Goal: Task Accomplishment & Management: Manage account settings

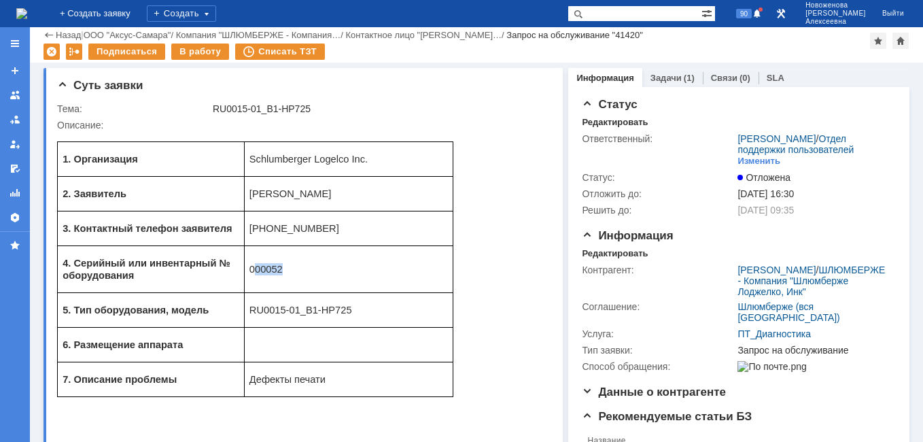
scroll to position [68, 0]
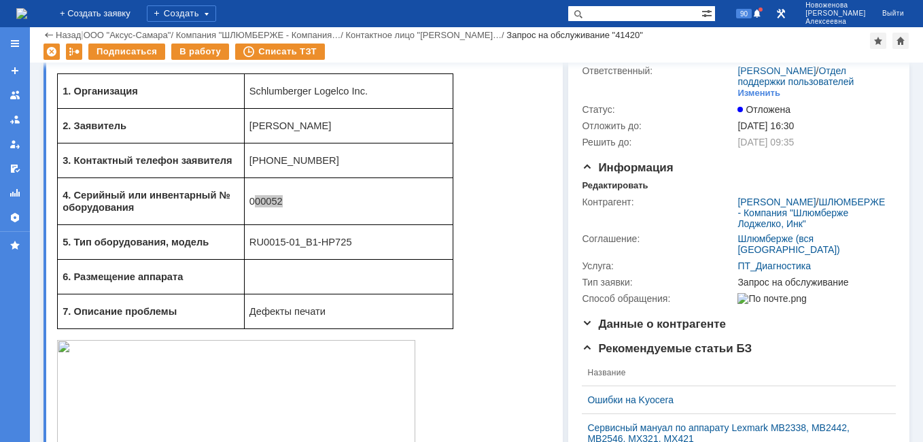
click at [27, 8] on img at bounding box center [21, 13] width 11 height 11
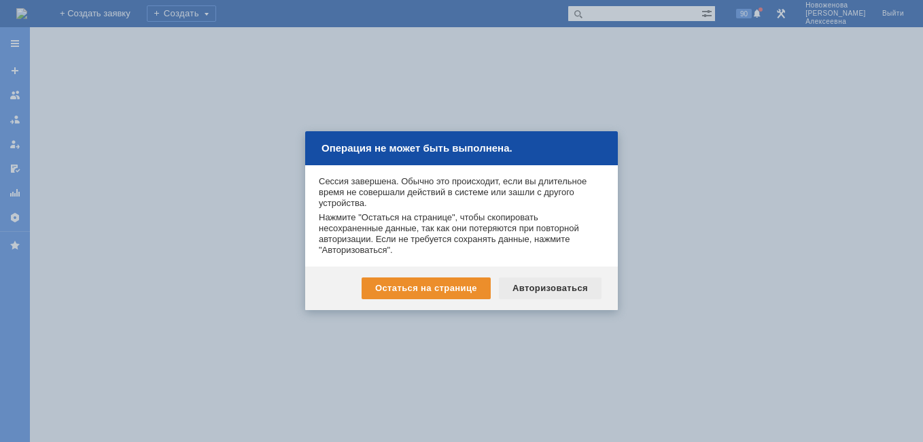
click at [555, 289] on div "Авторизоваться" at bounding box center [550, 288] width 103 height 22
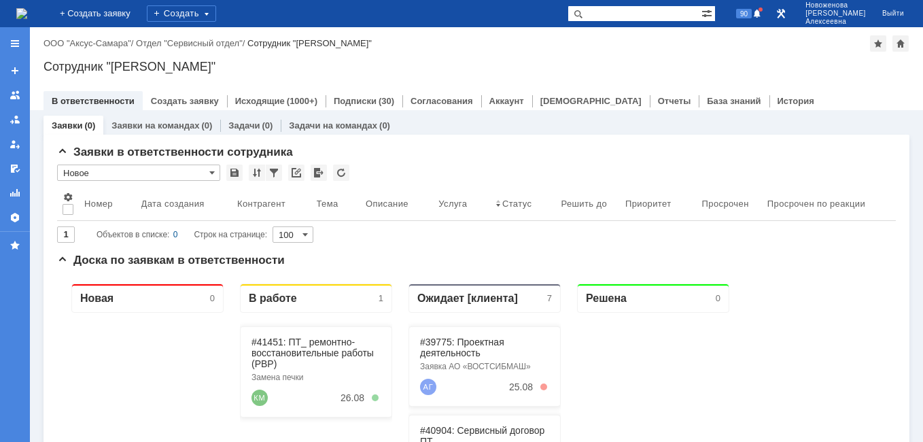
click at [27, 12] on img at bounding box center [21, 13] width 11 height 11
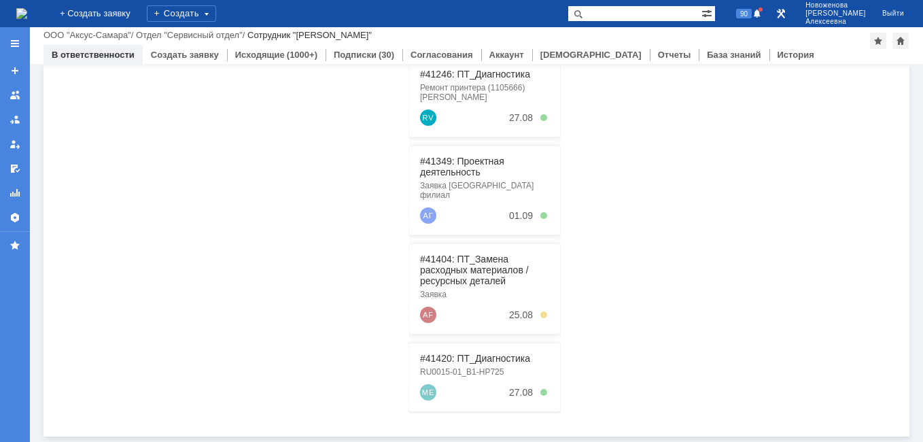
scroll to position [75, 0]
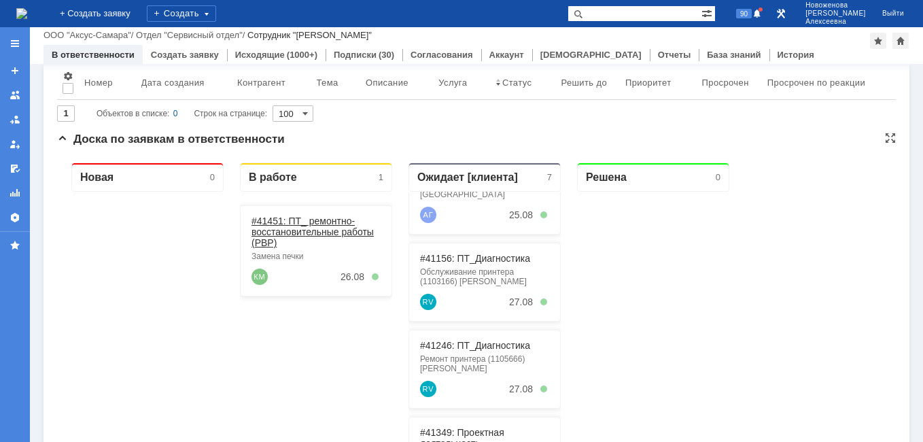
click at [299, 234] on link "#41451: ПТ_ ремонтно-восстановительные работы (РВР)" at bounding box center [313, 232] width 122 height 33
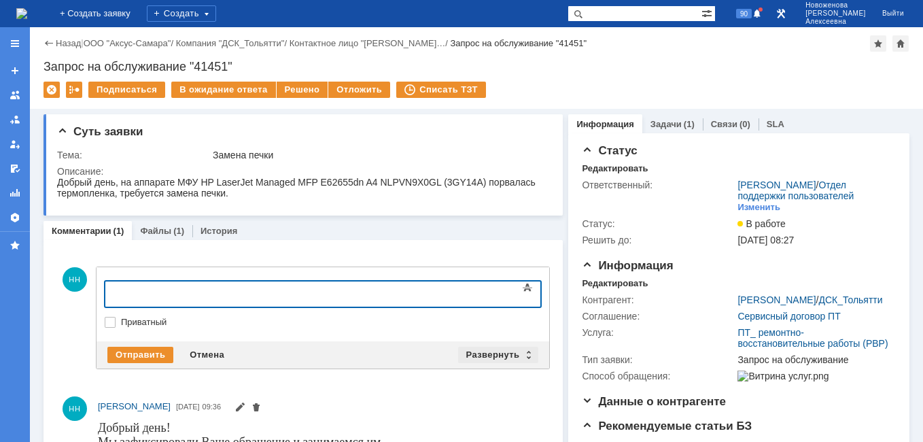
click at [524, 356] on div "Развернуть" at bounding box center [498, 355] width 81 height 16
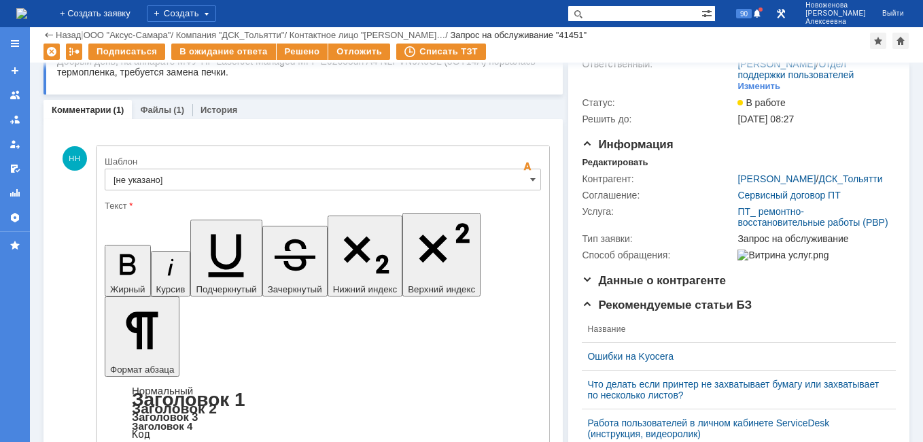
scroll to position [136, 0]
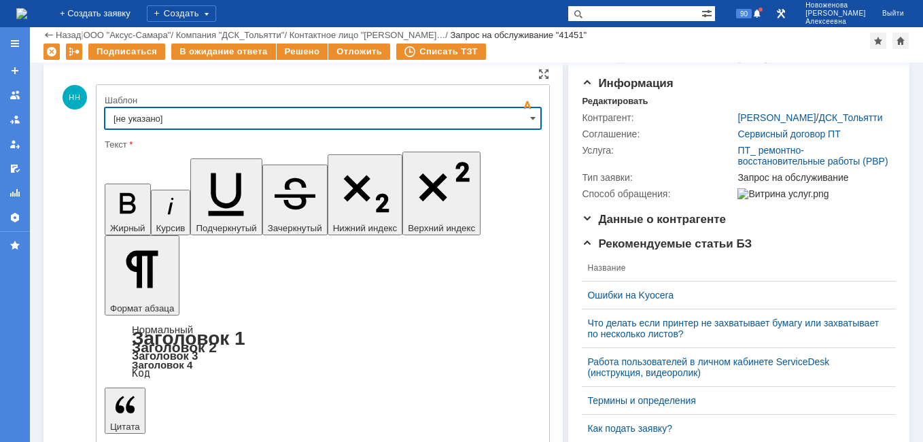
click at [513, 116] on input "[не указано]" at bounding box center [323, 118] width 437 height 22
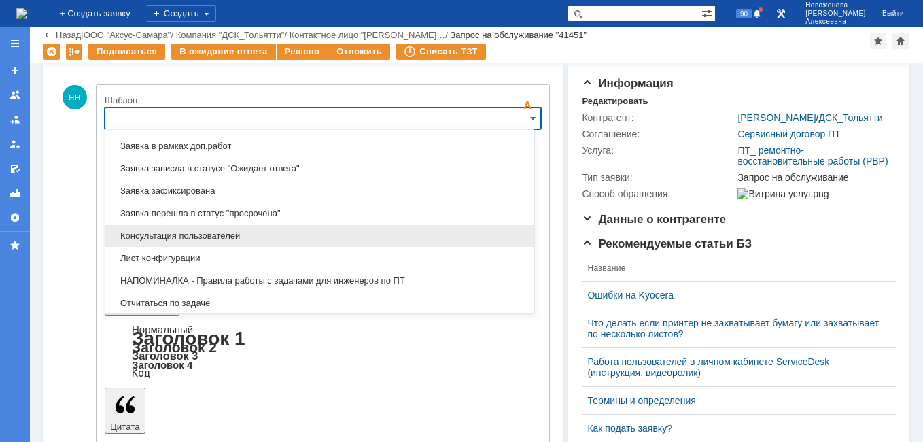
scroll to position [739, 0]
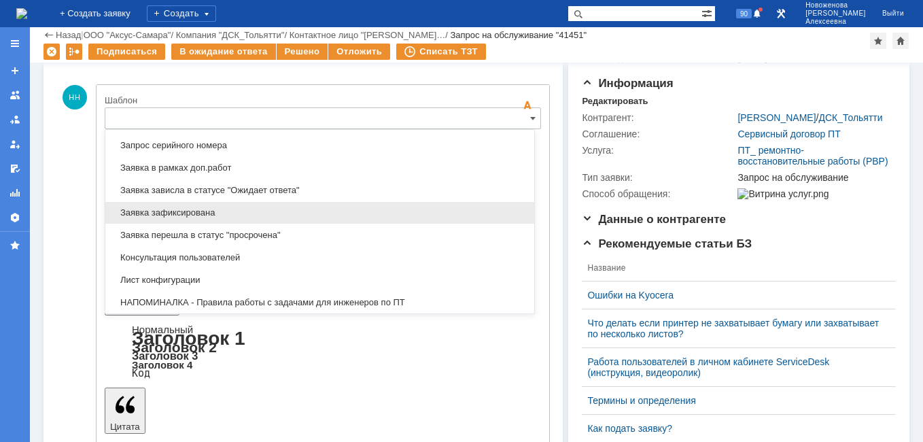
drag, startPoint x: 213, startPoint y: 211, endPoint x: 108, endPoint y: 18, distance: 220.0
click at [213, 211] on span "Заявка зафиксирована" at bounding box center [320, 212] width 413 height 11
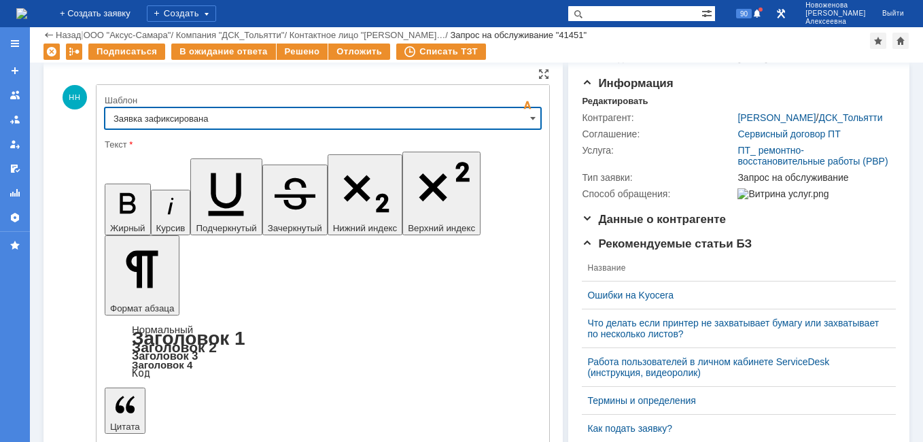
type input "Заявка зафиксирована"
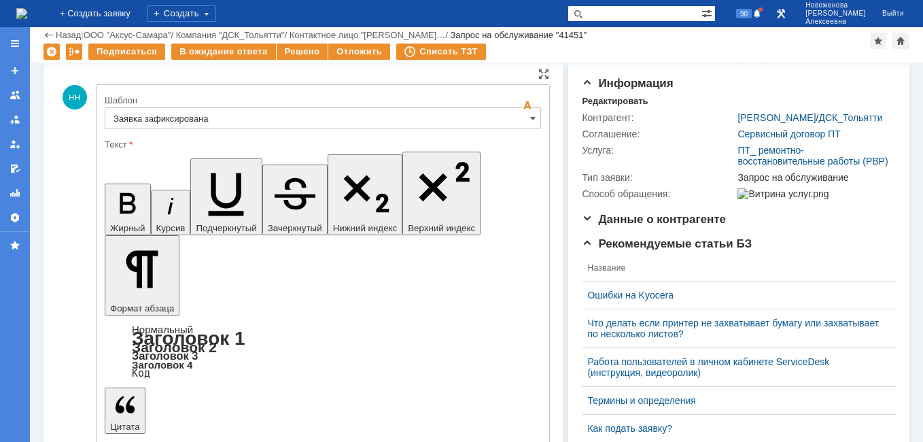
drag, startPoint x: 414, startPoint y: 3280, endPoint x: 129, endPoint y: 3274, distance: 285.0
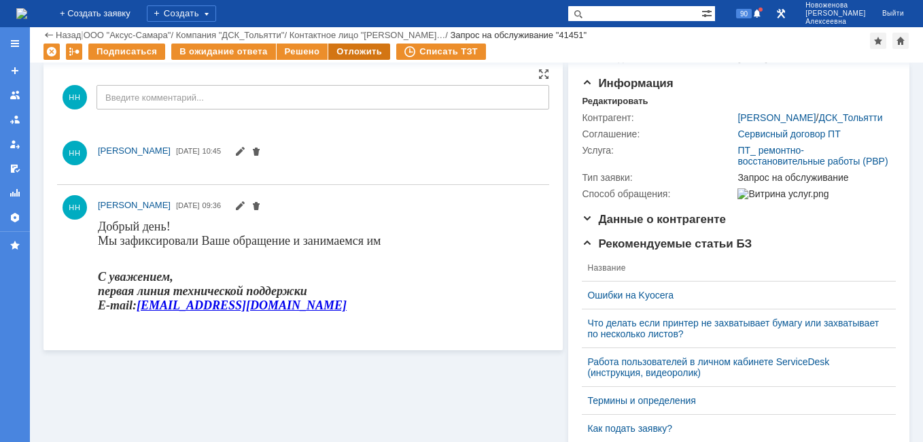
scroll to position [0, 0]
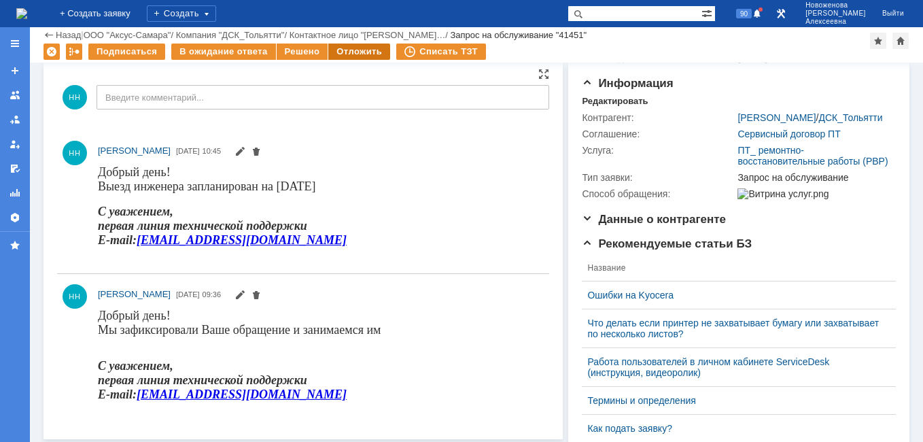
click at [352, 51] on div "Отложить" at bounding box center [359, 52] width 62 height 16
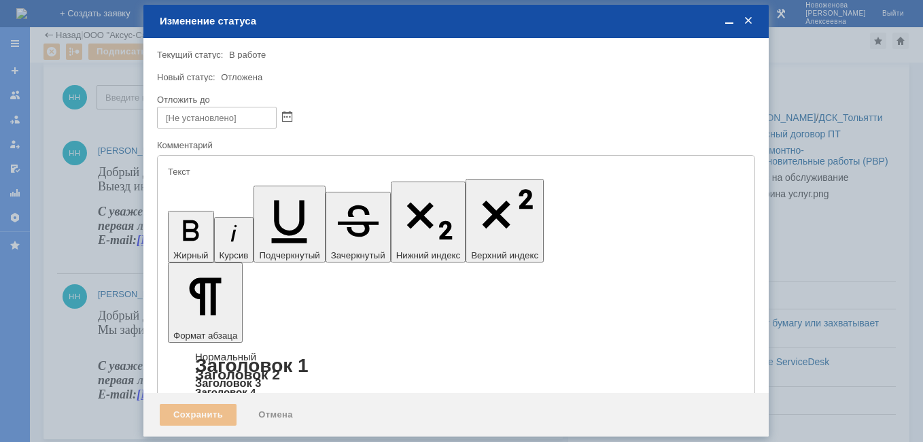
type input "[не указано]"
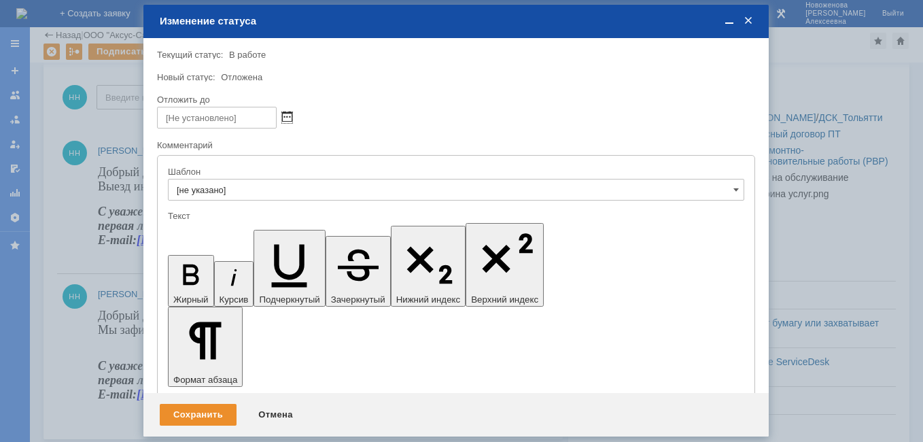
click at [291, 120] on span at bounding box center [287, 117] width 10 height 11
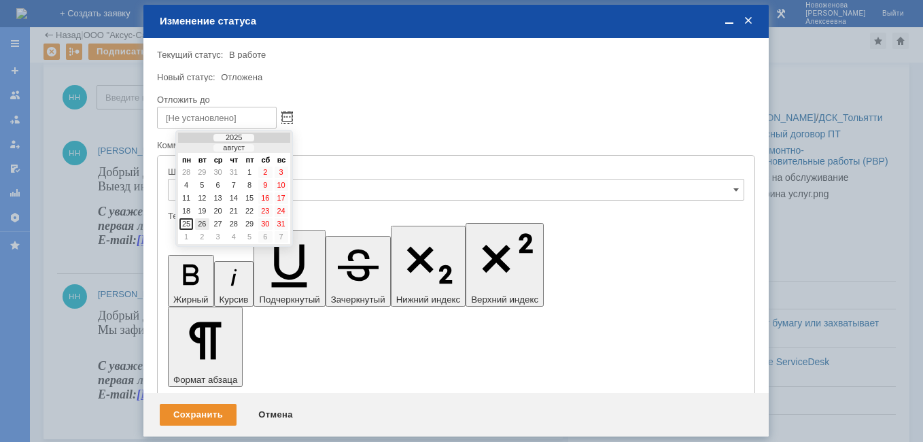
click at [204, 225] on div "26" at bounding box center [202, 224] width 14 height 12
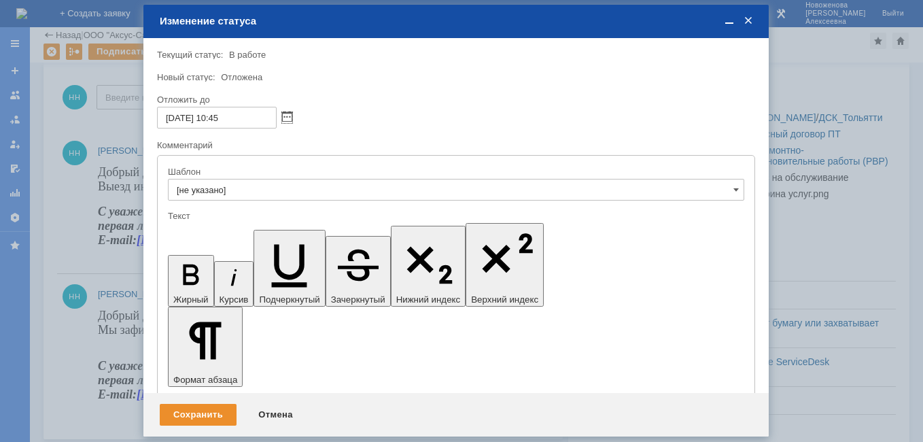
click at [221, 116] on input "26.08.2025 10:45" at bounding box center [217, 118] width 120 height 22
type input "26.08.2025 16:45"
click at [203, 421] on div "Сохранить" at bounding box center [198, 415] width 77 height 22
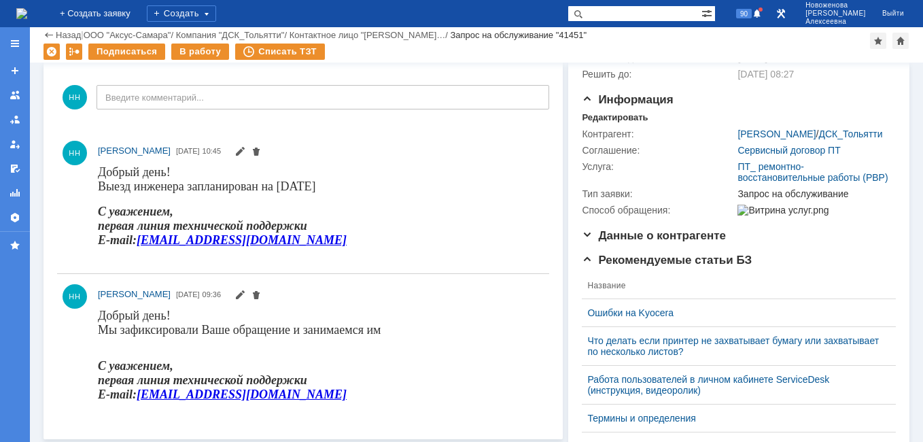
click at [27, 8] on img at bounding box center [21, 13] width 11 height 11
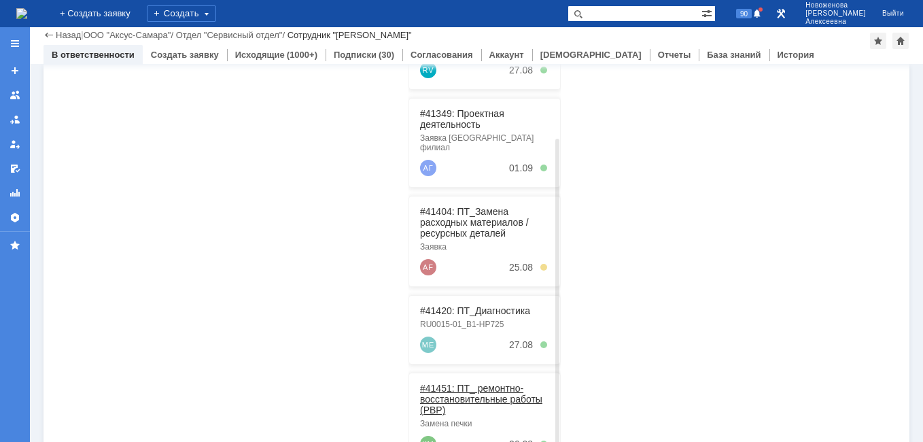
scroll to position [347, 0]
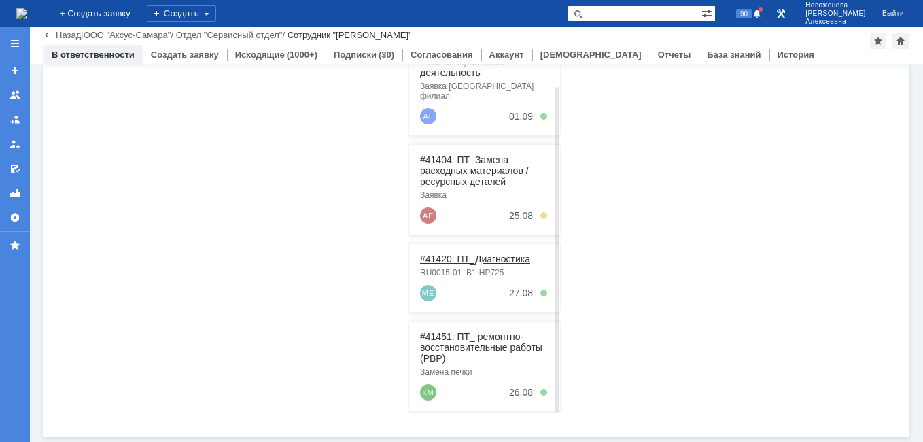
click at [466, 254] on link "#41420: ПТ_Диагностика" at bounding box center [475, 259] width 110 height 11
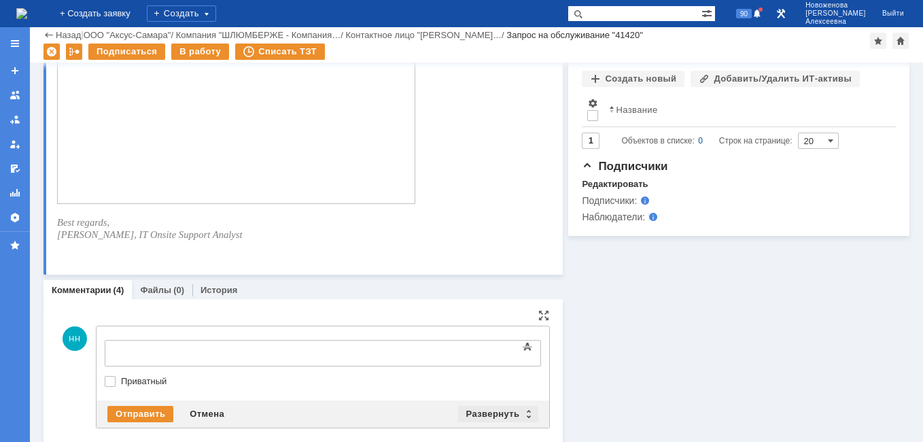
click at [524, 418] on div "Развернуть" at bounding box center [498, 414] width 81 height 16
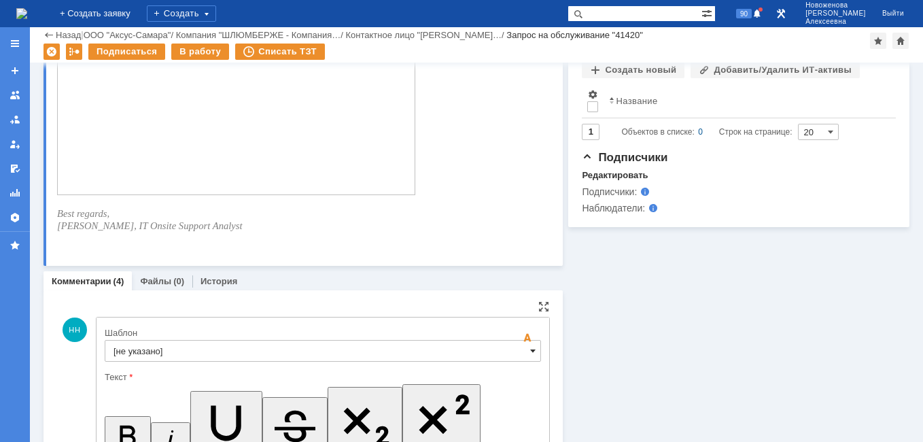
click at [530, 353] on span at bounding box center [532, 350] width 5 height 11
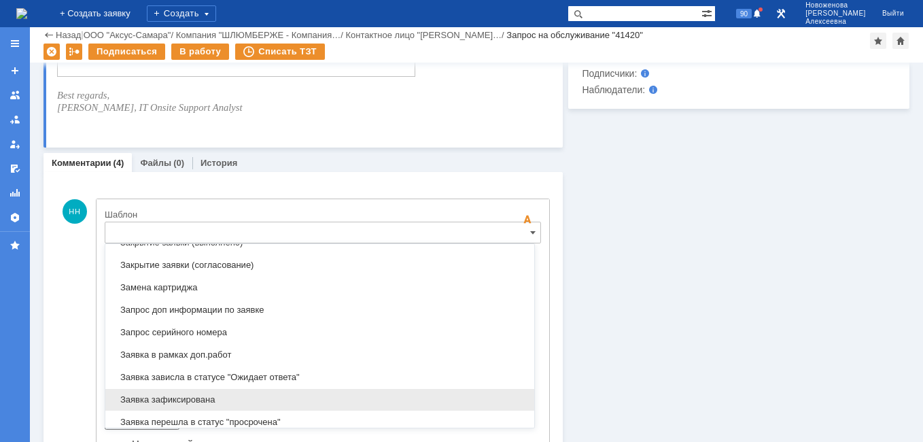
scroll to position [739, 0]
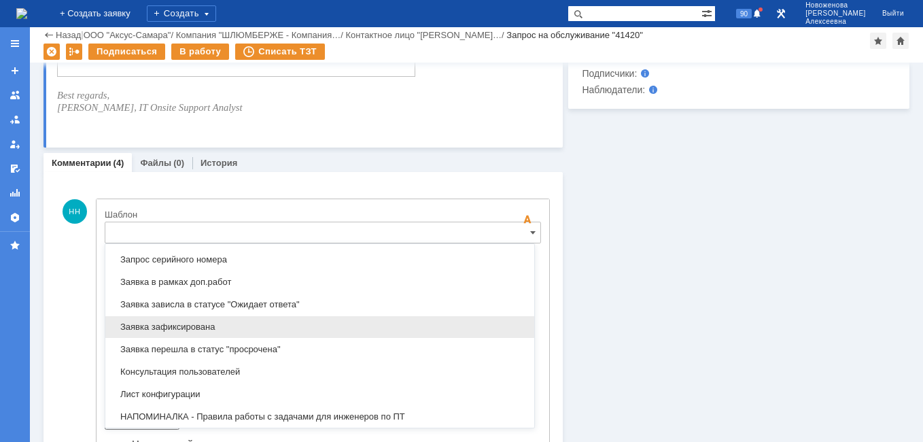
click at [193, 326] on span "Заявка зафиксирована" at bounding box center [320, 327] width 413 height 11
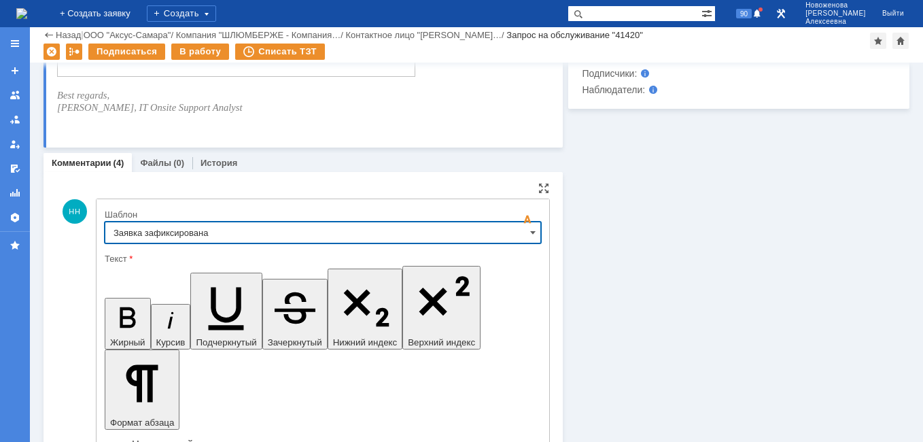
type input "Заявка зафиксирована"
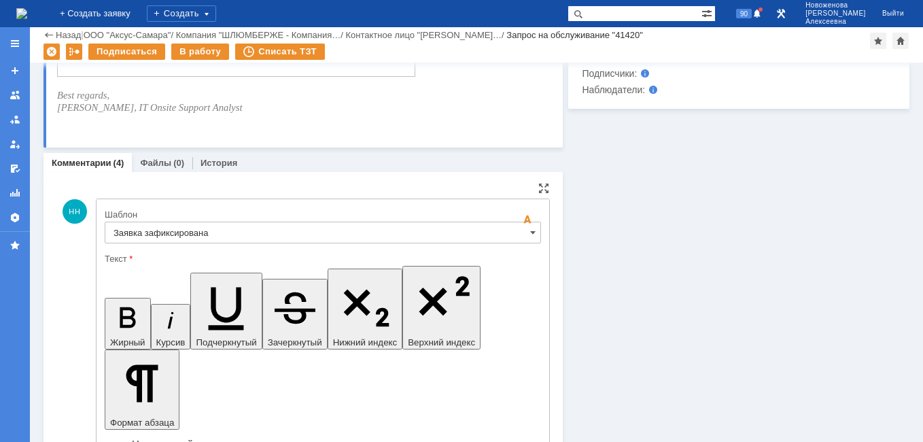
drag, startPoint x: 305, startPoint y: 3389, endPoint x: 131, endPoint y: 3390, distance: 174.1
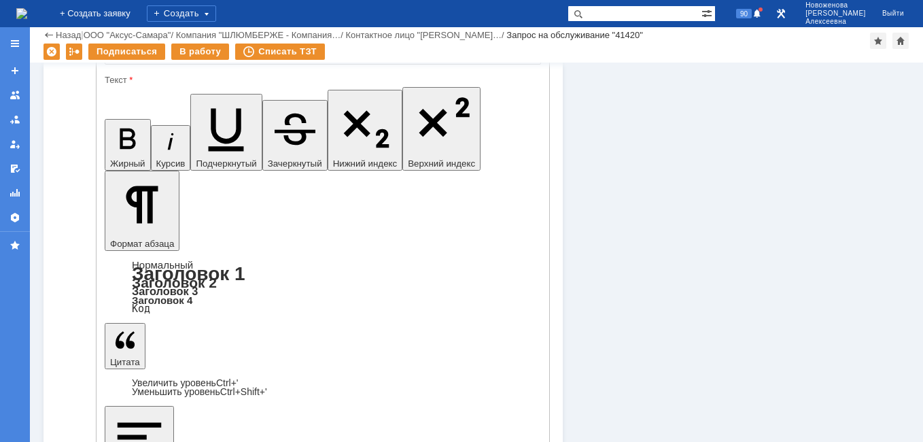
scroll to position [1079, 0]
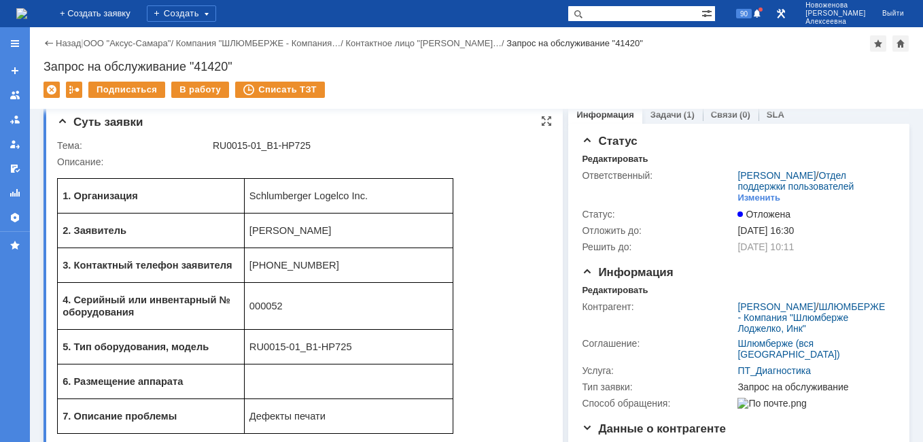
scroll to position [0, 0]
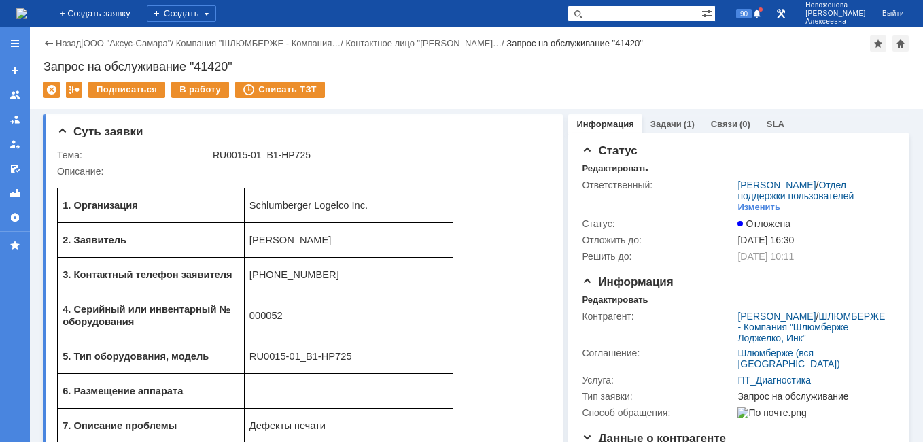
click at [27, 8] on img at bounding box center [21, 13] width 11 height 11
